Goal: Task Accomplishment & Management: Manage account settings

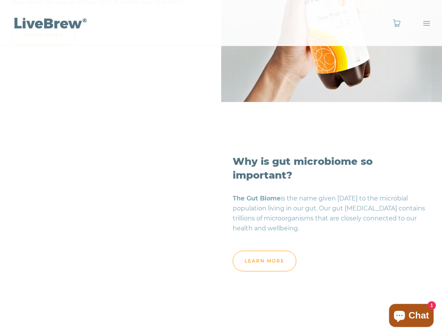
scroll to position [821, 0]
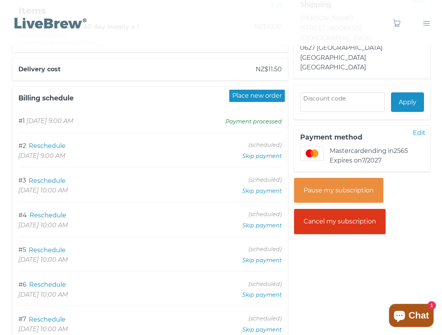
scroll to position [205, 0]
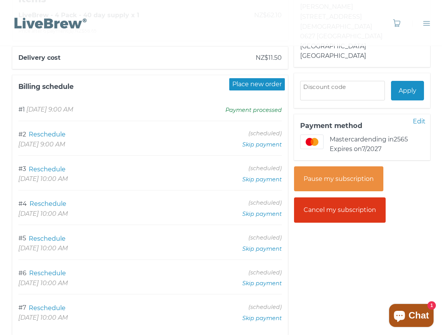
click at [348, 198] on div "Cancel my subscription" at bounding box center [340, 210] width 92 height 25
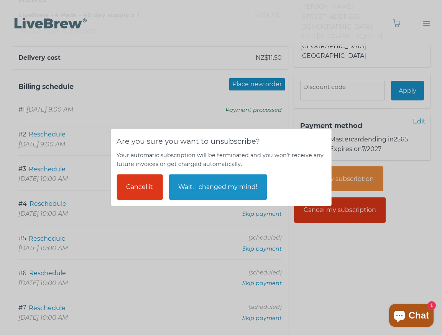
click at [137, 184] on div "Cancel it" at bounding box center [140, 187] width 46 height 25
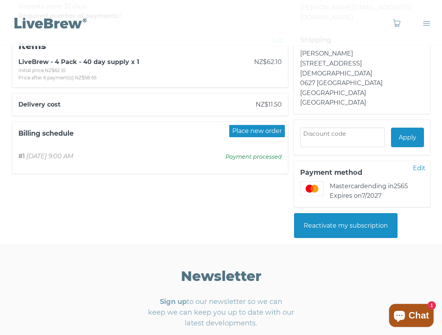
scroll to position [205, 0]
